Goal: Information Seeking & Learning: Check status

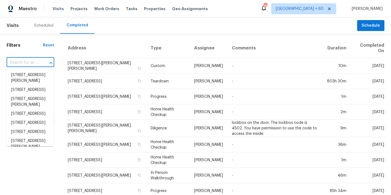
click at [34, 63] on input "text" at bounding box center [23, 63] width 32 height 9
paste input "[STREET_ADDRESS]"
type input "[STREET_ADDRESS]"
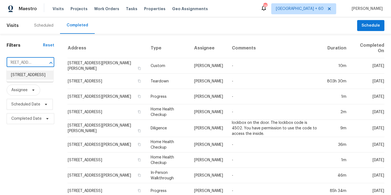
click at [23, 80] on li "[STREET_ADDRESS]" at bounding box center [30, 75] width 47 height 9
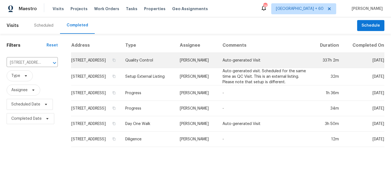
click at [105, 62] on td "[STREET_ADDRESS]" at bounding box center [96, 60] width 50 height 15
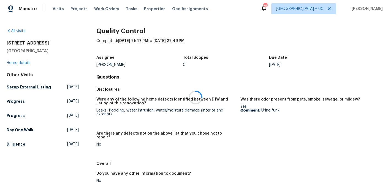
click at [78, 41] on h2 "[STREET_ADDRESS]" at bounding box center [43, 43] width 72 height 6
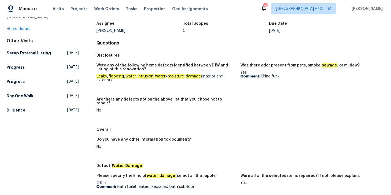
scroll to position [37, 0]
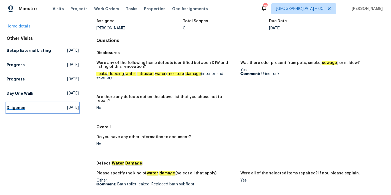
click at [23, 111] on h5 "Diligence" at bounding box center [16, 108] width 19 height 6
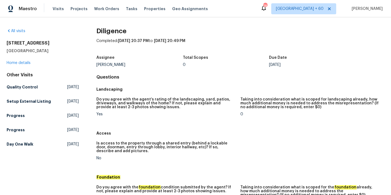
click at [215, 64] on div "0" at bounding box center [226, 65] width 86 height 4
click at [20, 119] on h5 "Progress" at bounding box center [16, 116] width 18 height 6
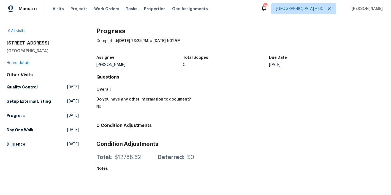
click at [211, 70] on div "Assignee Terry Tullar Total Scopes 0 Due Date Tue, Aug 26" at bounding box center [240, 62] width 288 height 18
click at [14, 103] on h5 "Setup External Listing" at bounding box center [29, 102] width 44 height 6
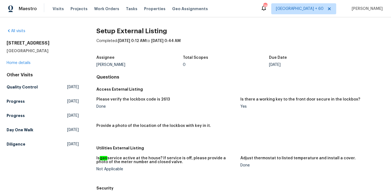
click at [212, 61] on div "Total Scopes" at bounding box center [226, 59] width 86 height 7
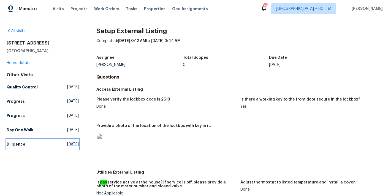
click at [16, 143] on h5 "Diligence" at bounding box center [16, 145] width 19 height 6
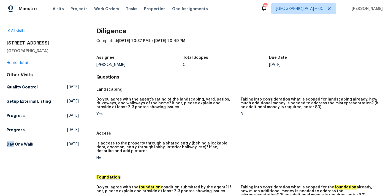
click at [16, 143] on div "Other Visits Quality Control Mon, Sep 08 2025 Setup External Listing Wed, Sep 0…" at bounding box center [43, 110] width 72 height 77
click at [203, 84] on div "Landscaping" at bounding box center [240, 89] width 288 height 10
click at [23, 147] on h5 "Day One Walk" at bounding box center [20, 145] width 27 height 6
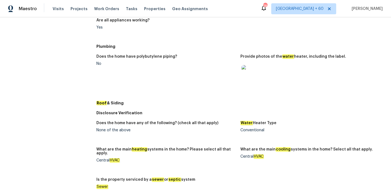
scroll to position [228, 0]
click at [190, 83] on figure "Does the home have polybutylene piping? No" at bounding box center [168, 75] width 144 height 40
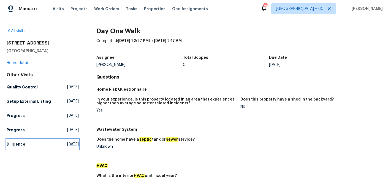
click at [20, 147] on h5 "Diligence" at bounding box center [16, 145] width 19 height 6
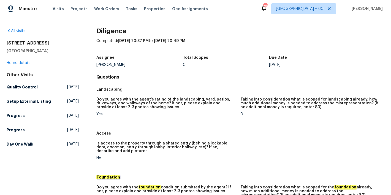
click at [193, 77] on h4 "Questions" at bounding box center [240, 78] width 288 height 6
click at [20, 119] on h5 "Progress" at bounding box center [16, 116] width 18 height 6
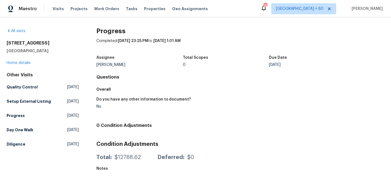
click at [184, 74] on div "Progress Completed: 8/26/2025, 23:25 PM to 8/27/2025, 1:01 AM Assignee Terry Tu…" at bounding box center [240, 102] width 288 height 149
click at [27, 101] on h5 "Setup External Listing" at bounding box center [29, 102] width 44 height 6
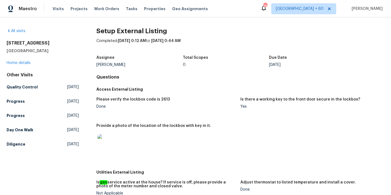
click at [23, 89] on h5 "Quality Control" at bounding box center [22, 87] width 31 height 6
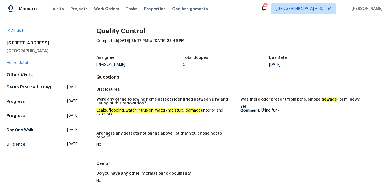
click at [183, 73] on div "Quality Control Completed: 8/25/2025, 21:47 PM to 9/8/2025, 22:49 PM Assignee T…" at bounding box center [240, 176] width 288 height 297
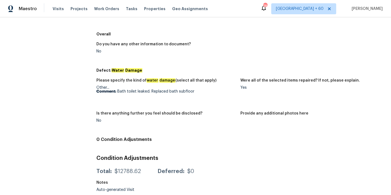
scroll to position [6, 0]
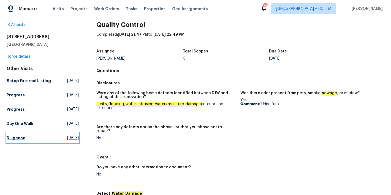
click at [18, 141] on h5 "Diligence" at bounding box center [16, 138] width 19 height 6
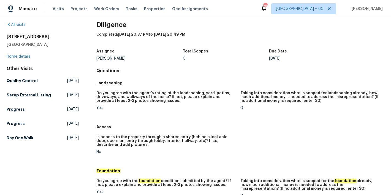
click at [199, 83] on h5 "Landscaping" at bounding box center [240, 83] width 288 height 6
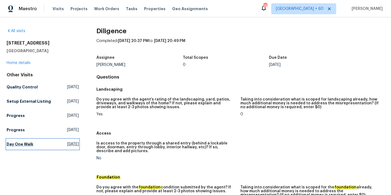
click at [20, 147] on h5 "Day One Walk" at bounding box center [20, 145] width 27 height 6
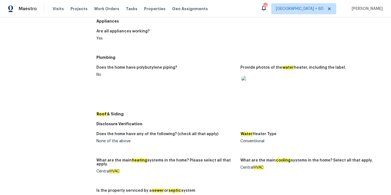
scroll to position [209, 0]
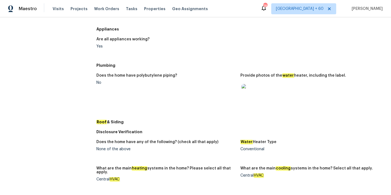
click at [246, 91] on img at bounding box center [250, 93] width 18 height 18
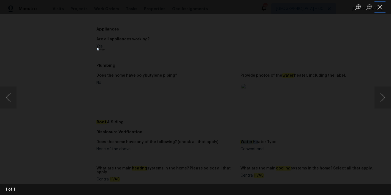
click at [382, 10] on button "Close lightbox" at bounding box center [379, 7] width 11 height 10
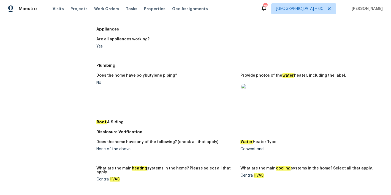
click at [215, 84] on figure "Does the home have polybutylene piping? No" at bounding box center [168, 94] width 144 height 40
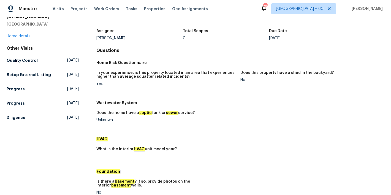
scroll to position [0, 0]
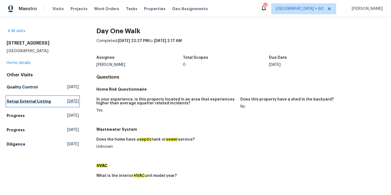
click at [15, 104] on h5 "Setup External Listing" at bounding box center [29, 102] width 44 height 6
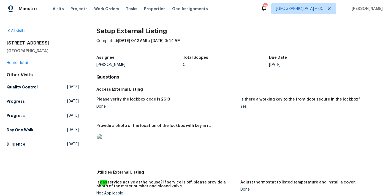
click at [204, 78] on h4 "Questions" at bounding box center [240, 78] width 288 height 6
click at [23, 84] on link "Quality Control Mon, Sep 08 2025" at bounding box center [43, 87] width 72 height 10
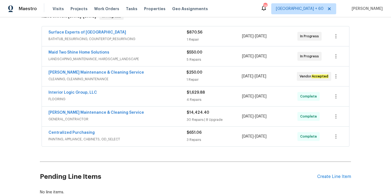
scroll to position [138, 0]
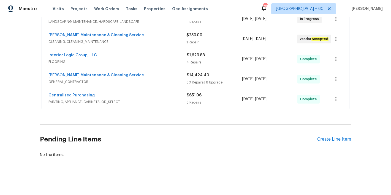
click at [172, 99] on span "PAINTING, APPLIANCE, CABINETS, OD_SELECT" at bounding box center [117, 102] width 138 height 6
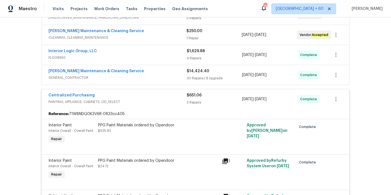
click at [175, 74] on div "[PERSON_NAME] Maintenance & Cleaning Service" at bounding box center [117, 71] width 138 height 7
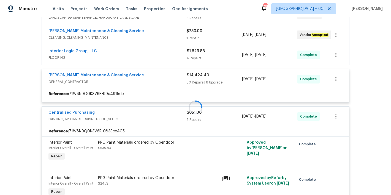
scroll to position [116, 0]
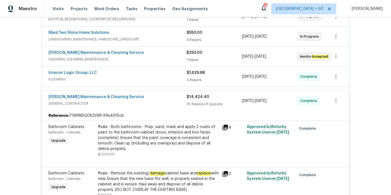
click at [174, 73] on div "Interior Logic Group, LLC" at bounding box center [117, 73] width 138 height 7
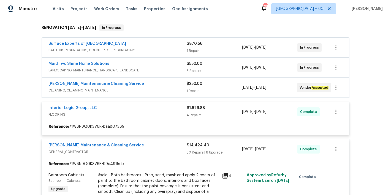
scroll to position [82, 0]
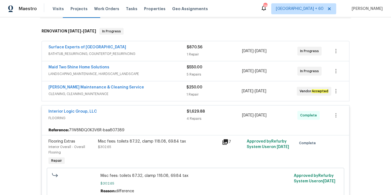
click at [174, 91] on span "CLEANING, CLEANING_MAINTENANCE" at bounding box center [117, 94] width 138 height 6
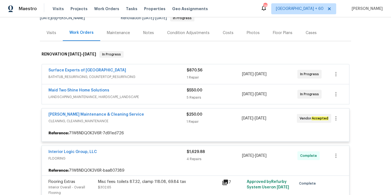
scroll to position [50, 0]
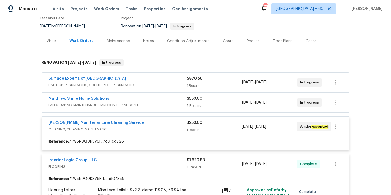
click at [360, 106] on div "Back to all projects 4107 Summerglen Dr, Greensboro, NC 27406 3 Beds | 1 1/2 Ba…" at bounding box center [195, 106] width 391 height 178
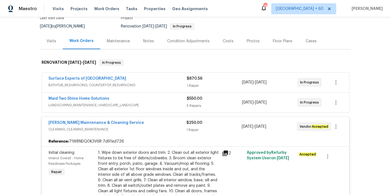
click at [173, 103] on span "LANDSCAPING_MAINTENANCE, HARDSCAPE_LANDSCAPE" at bounding box center [117, 106] width 138 height 6
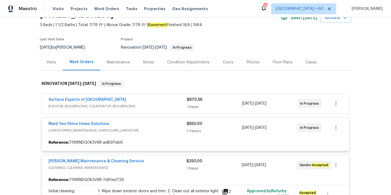
scroll to position [28, 0]
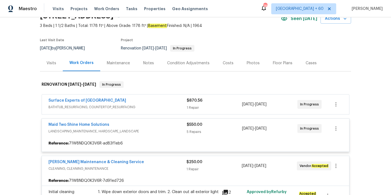
click at [360, 96] on div "Back to all projects 4107 Summerglen Dr, Greensboro, NC 27406 3 Beds | 1 1/2 Ba…" at bounding box center [195, 106] width 391 height 178
click at [365, 63] on div "Back to all projects 4107 Summerglen Dr, Greensboro, NC 27406 3 Beds | 1 1/2 Ba…" at bounding box center [195, 106] width 391 height 178
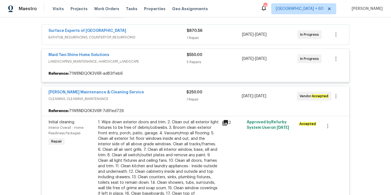
scroll to position [99, 0]
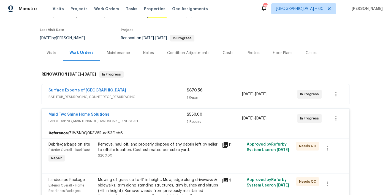
scroll to position [15, 0]
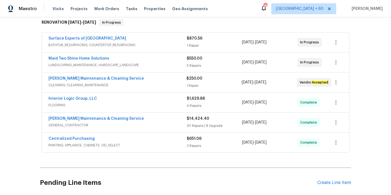
scroll to position [138, 0]
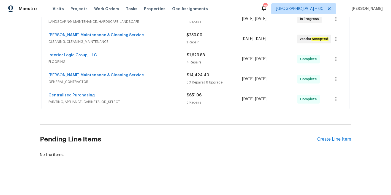
click at [167, 99] on span "PAINTING, APPLIANCE, CABINETS, OD_SELECT" at bounding box center [117, 102] width 138 height 6
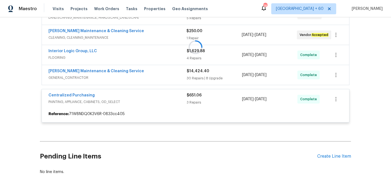
scroll to position [120, 0]
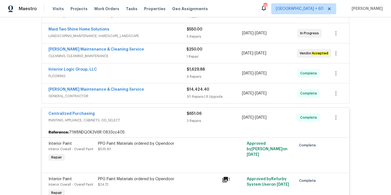
click at [176, 95] on span "GENERAL_CONTRACTOR" at bounding box center [117, 97] width 138 height 6
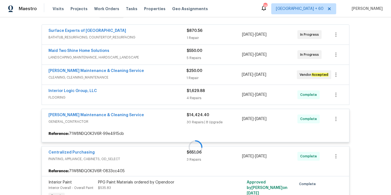
scroll to position [93, 0]
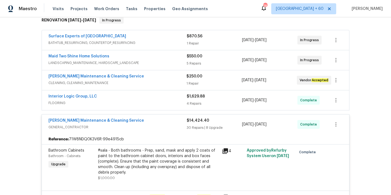
click at [170, 102] on span "FLOORING" at bounding box center [117, 103] width 138 height 6
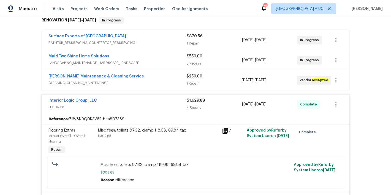
click at [176, 77] on div "Baker's Maintenance & Cleaning Service" at bounding box center [117, 77] width 138 height 7
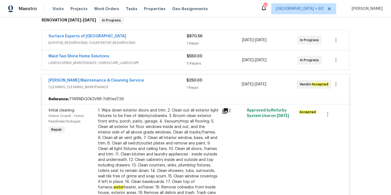
click at [175, 57] on div "Maid Two Shine Home Solutions" at bounding box center [117, 57] width 138 height 7
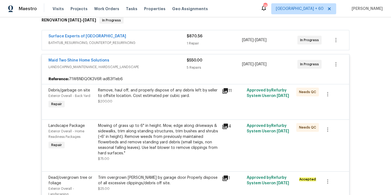
click at [174, 35] on div "Surface Experts of Winston-Salem" at bounding box center [117, 37] width 138 height 7
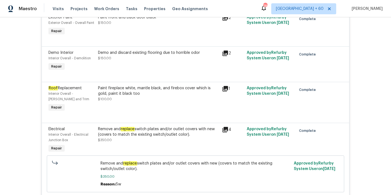
scroll to position [0, 0]
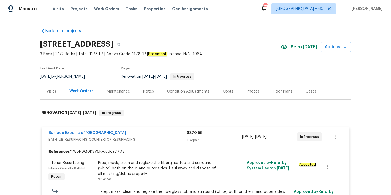
click at [253, 64] on section "4107 Summerglen Dr, Greensboro, NC 27406 3 Beds | 1 1/2 Baths | Total: 1178 ft²…" at bounding box center [195, 60] width 311 height 46
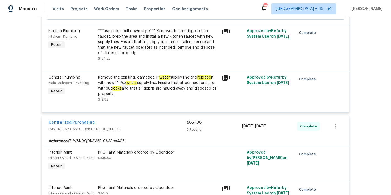
scroll to position [1005, 0]
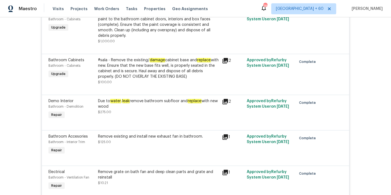
click at [142, 109] on div "Due to water . leak remove bathroom subfloor and replace with new wood" at bounding box center [158, 103] width 120 height 11
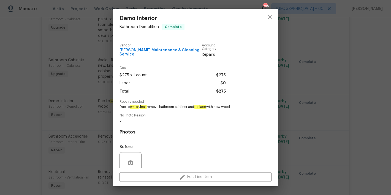
scroll to position [44, 0]
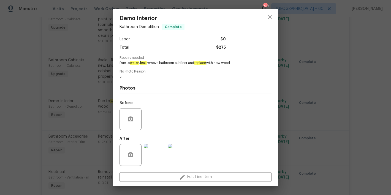
click at [239, 61] on span "Due to water . leak remove bathroom subfloor and replace with new wood" at bounding box center [187, 63] width 137 height 5
drag, startPoint x: 237, startPoint y: 60, endPoint x: 149, endPoint y: 60, distance: 87.5
click at [149, 61] on span "Due to water . leak remove bathroom subfloor and replace with new wood" at bounding box center [187, 63] width 137 height 5
copy span "remove bathroom subfloor and replace with new wood"
click at [362, 48] on div "Demo Interior Bathroom - Demolition Complete Vendor Baker's Maintenance & Clean…" at bounding box center [195, 97] width 391 height 195
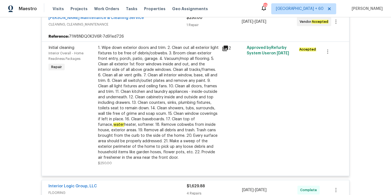
scroll to position [2359, 0]
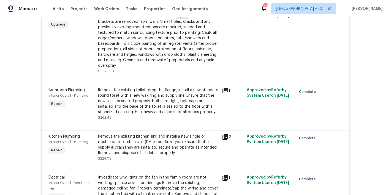
click at [122, 114] on div "Remove the existing toilet, prep the flange, install a new standard round toile…" at bounding box center [158, 101] width 120 height 28
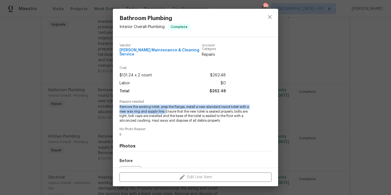
drag, startPoint x: 166, startPoint y: 108, endPoint x: 119, endPoint y: 105, distance: 46.9
click at [119, 105] on span "Remove the existing toilet, prep the flange, install a new standard round toile…" at bounding box center [187, 114] width 137 height 18
copy span "Remove the existing toilet, prep the flange, install a new standard round toile…"
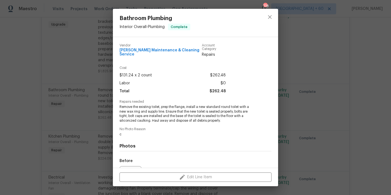
click at [360, 40] on div "Bathroom Plumbing Interior Overall - Plumbing Complete Vendor Baker's Maintenan…" at bounding box center [195, 97] width 391 height 195
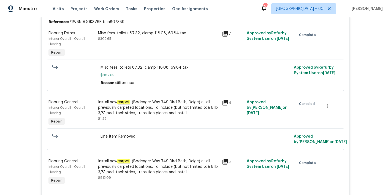
scroll to position [808, 0]
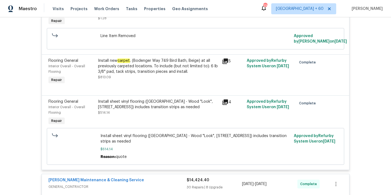
click at [367, 65] on div "Back to all projects 4107 Summerglen Dr, Greensboro, NC 27406 3 Beds | 1 1/2 Ba…" at bounding box center [195, 106] width 391 height 178
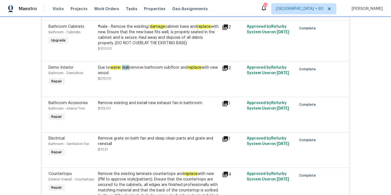
scroll to position [1051, 0]
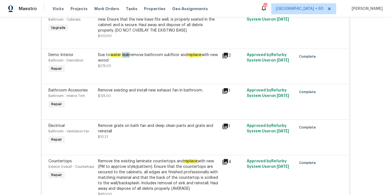
click at [156, 67] on div "Due to water . leak remove bathroom subfloor and replace with new wood $275.00" at bounding box center [158, 60] width 120 height 17
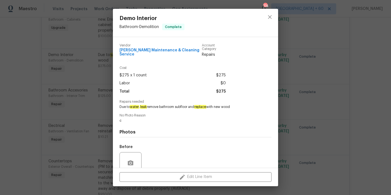
click at [359, 97] on div "Demo Interior Bathroom - Demolition Complete Vendor Baker's Maintenance & Clean…" at bounding box center [195, 97] width 391 height 195
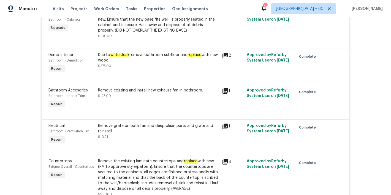
scroll to position [2365, 0]
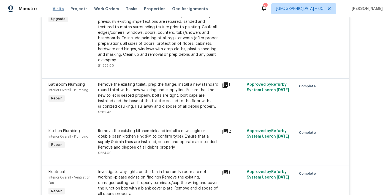
click at [56, 10] on span "Visits" at bounding box center [58, 9] width 11 height 6
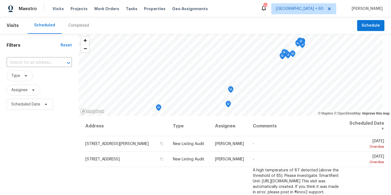
click at [86, 24] on div "Completed" at bounding box center [79, 25] width 34 height 17
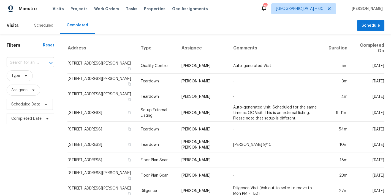
click at [29, 62] on input "text" at bounding box center [23, 63] width 32 height 9
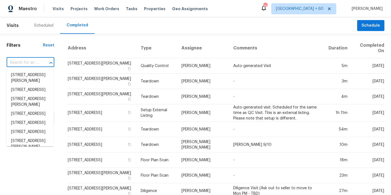
paste input "1616 Tribeca Way, Dallas, TX 75204"
type input "1616 Tribeca Way, Dallas, TX 75204"
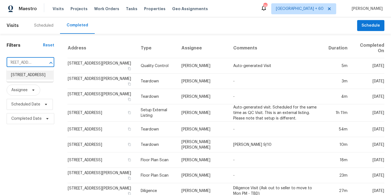
click at [22, 77] on li "1616 Tribeca Way, Dallas, TX 75204" at bounding box center [30, 75] width 47 height 9
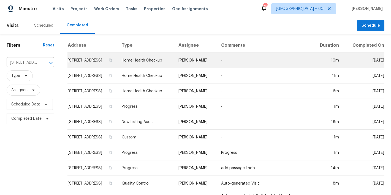
click at [85, 64] on td "1616 Tribeca Way, Dallas, TX 75204" at bounding box center [92, 60] width 50 height 15
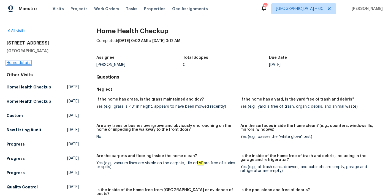
click at [9, 63] on link "Home details" at bounding box center [19, 63] width 24 height 4
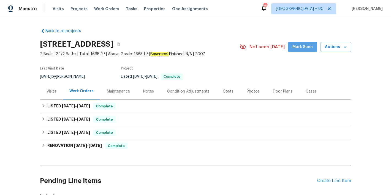
click at [302, 49] on span "Mark Seen" at bounding box center [302, 47] width 20 height 7
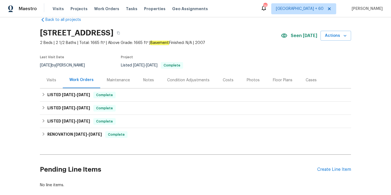
scroll to position [19, 0]
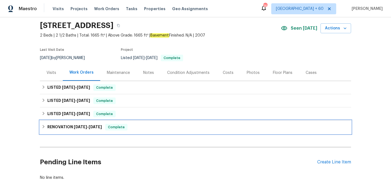
click at [98, 130] on h6 "RENOVATION 2/21/25 - 2/25/25" at bounding box center [74, 127] width 54 height 7
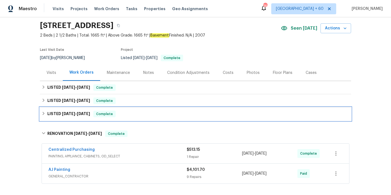
click at [86, 115] on span "3/28/25" at bounding box center [83, 114] width 13 height 4
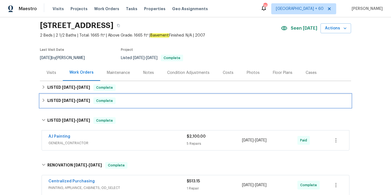
click at [82, 103] on h6 "LISTED 7/7/25 - 7/14/25" at bounding box center [68, 101] width 43 height 7
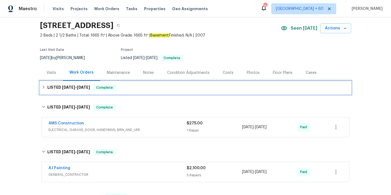
click at [125, 87] on div "LISTED 8/13/25 - 8/29/25 Complete" at bounding box center [196, 87] width 308 height 7
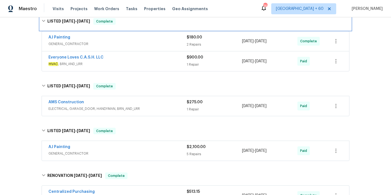
scroll to position [86, 0]
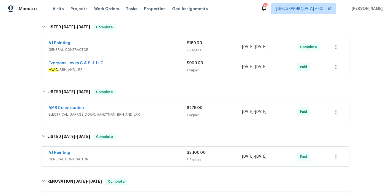
click at [164, 67] on span "HVAC , BRN_AND_LRR" at bounding box center [117, 70] width 138 height 6
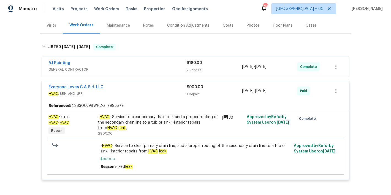
scroll to position [60, 0]
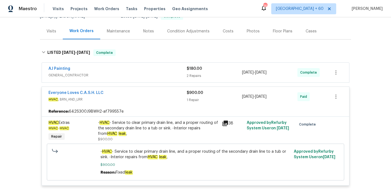
click at [160, 68] on div "AJ Painting" at bounding box center [117, 69] width 138 height 7
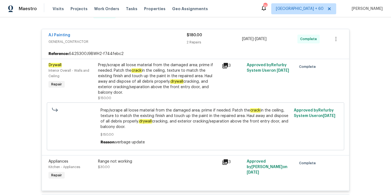
scroll to position [0, 0]
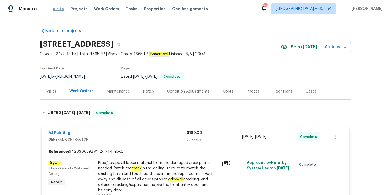
click at [54, 9] on span "Visits" at bounding box center [58, 9] width 11 height 6
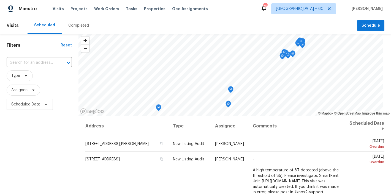
click at [82, 25] on div "Completed" at bounding box center [78, 26] width 21 height 6
